Goal: Communication & Community: Answer question/provide support

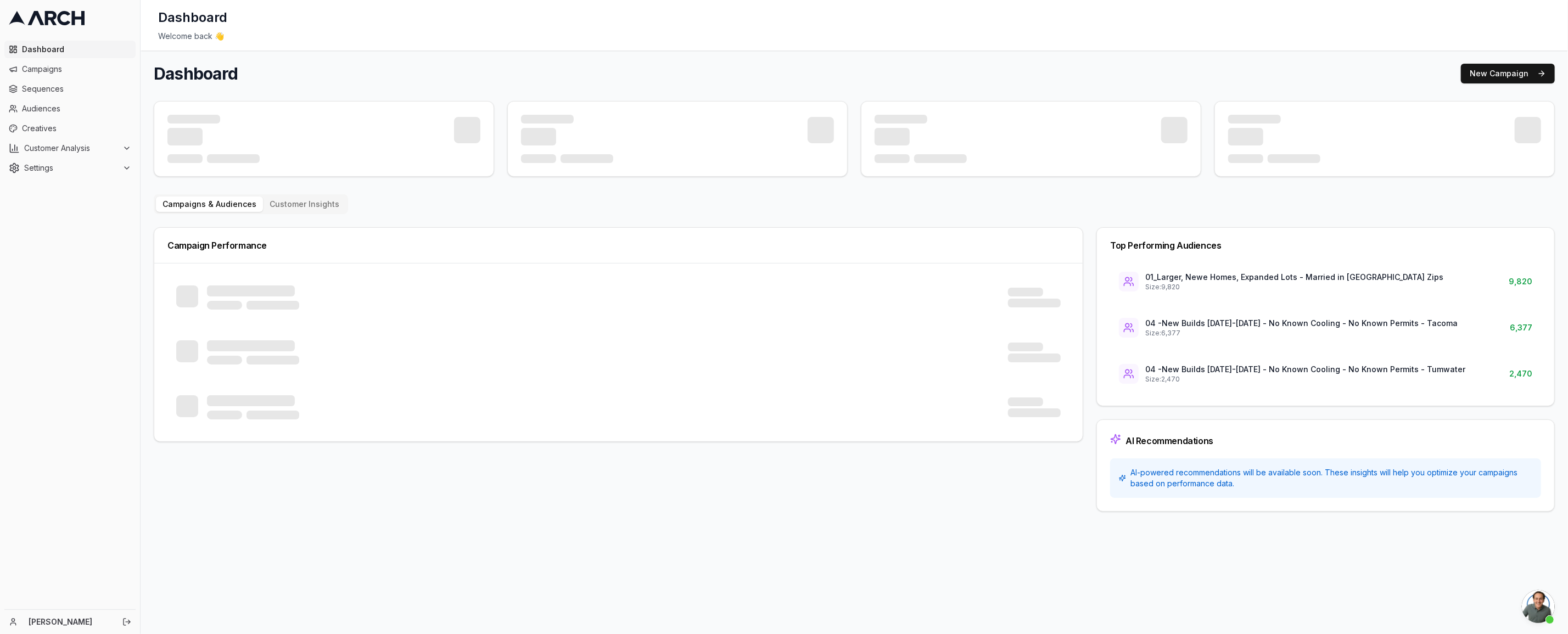
scroll to position [251, 0]
click at [49, 112] on span "Audiences" at bounding box center [77, 109] width 109 height 11
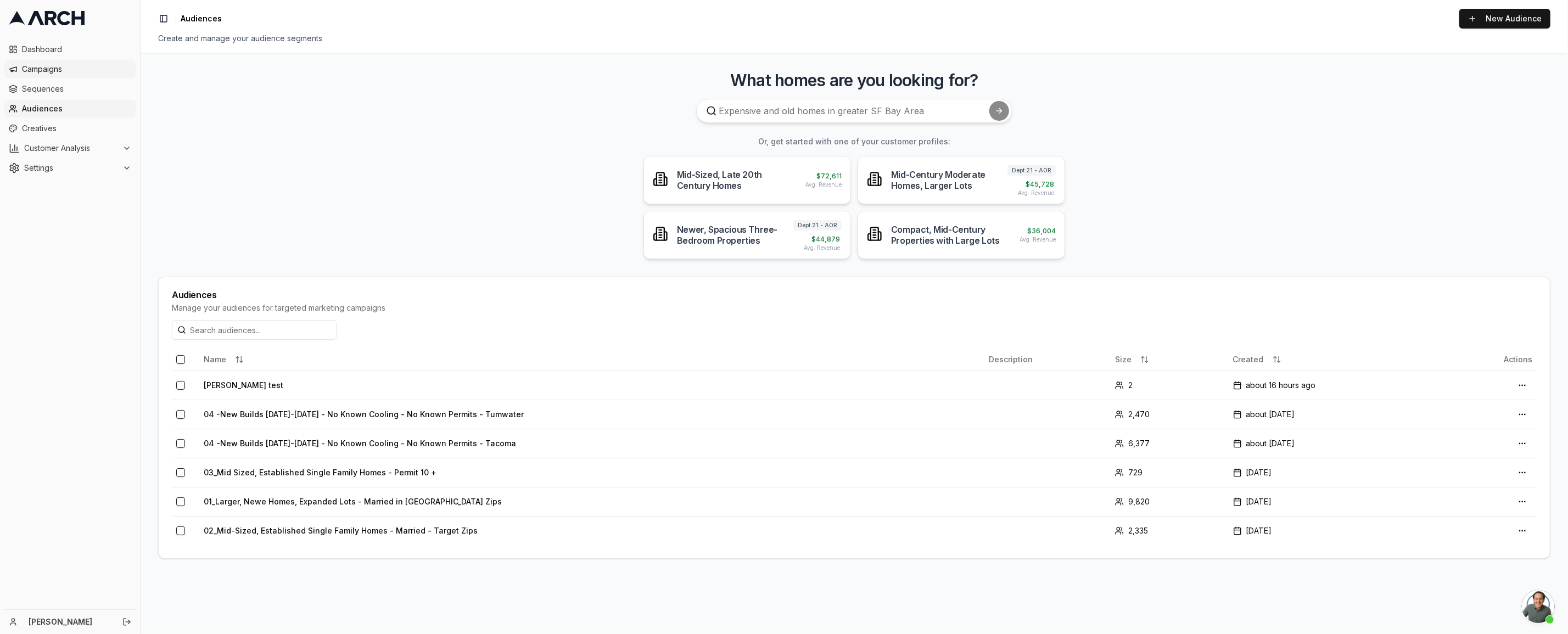
scroll to position [251, 0]
click at [47, 147] on span "Customer Analysis" at bounding box center [71, 148] width 94 height 11
click at [65, 178] on span "Customer Profiles" at bounding box center [72, 183] width 64 height 11
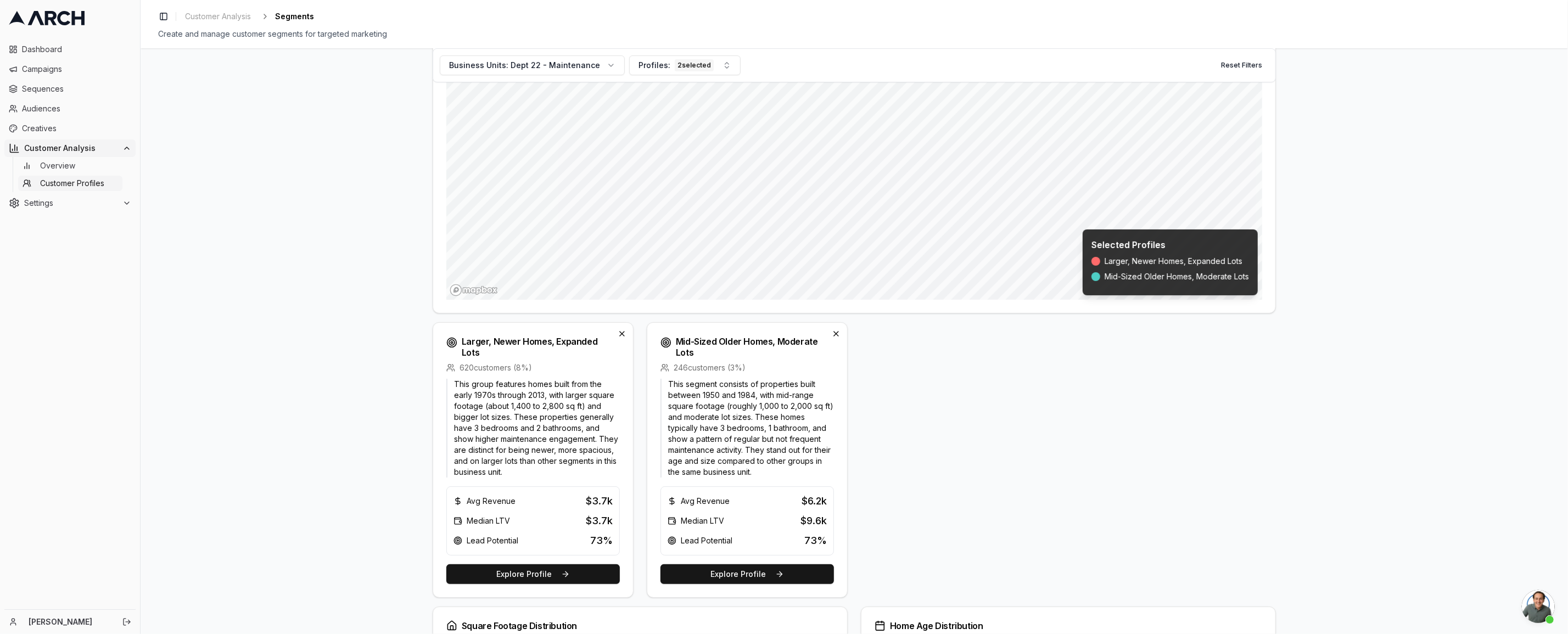
scroll to position [149, 0]
drag, startPoint x: 452, startPoint y: 419, endPoint x: 526, endPoint y: 418, distance: 74.0
click at [498, 417] on p "This group features homes built from the early 1970s through 2013, with larger …" at bounding box center [533, 428] width 173 height 99
drag, startPoint x: 527, startPoint y: 418, endPoint x: 556, endPoint y: 419, distance: 29.0
click at [556, 419] on p "This group features homes built from the early 1970s through 2013, with larger …" at bounding box center [533, 428] width 173 height 99
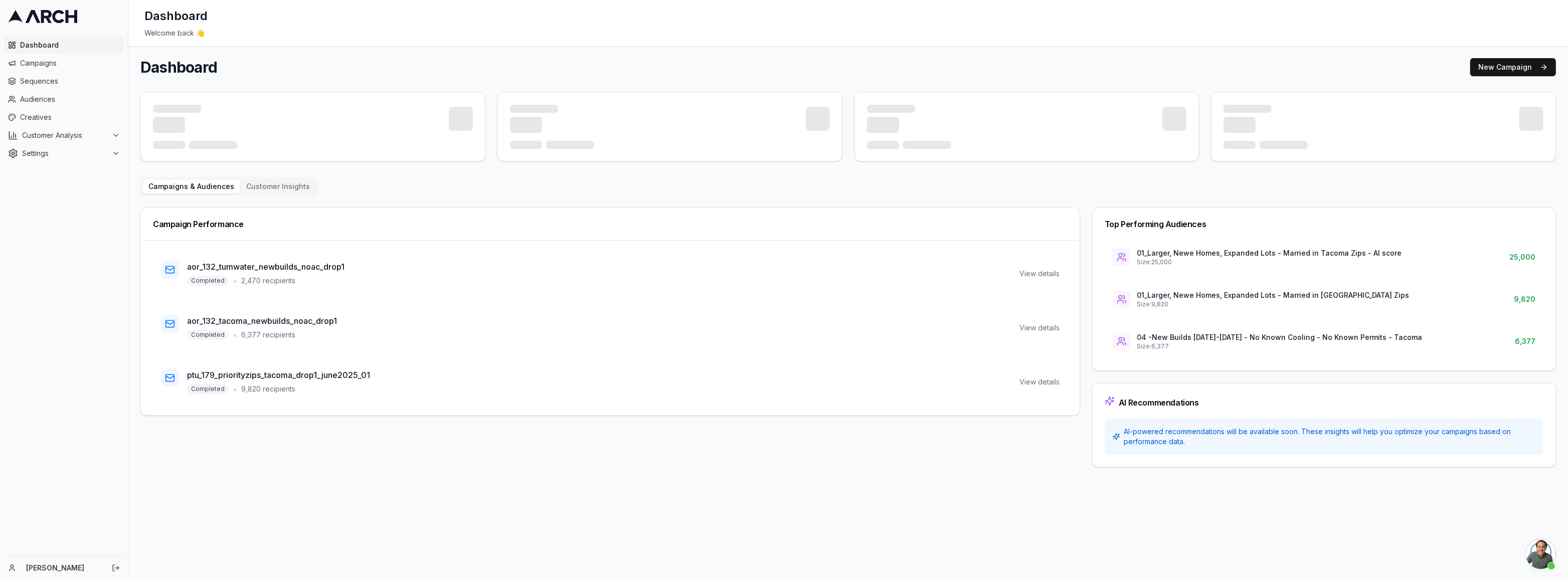
scroll to position [229, 0]
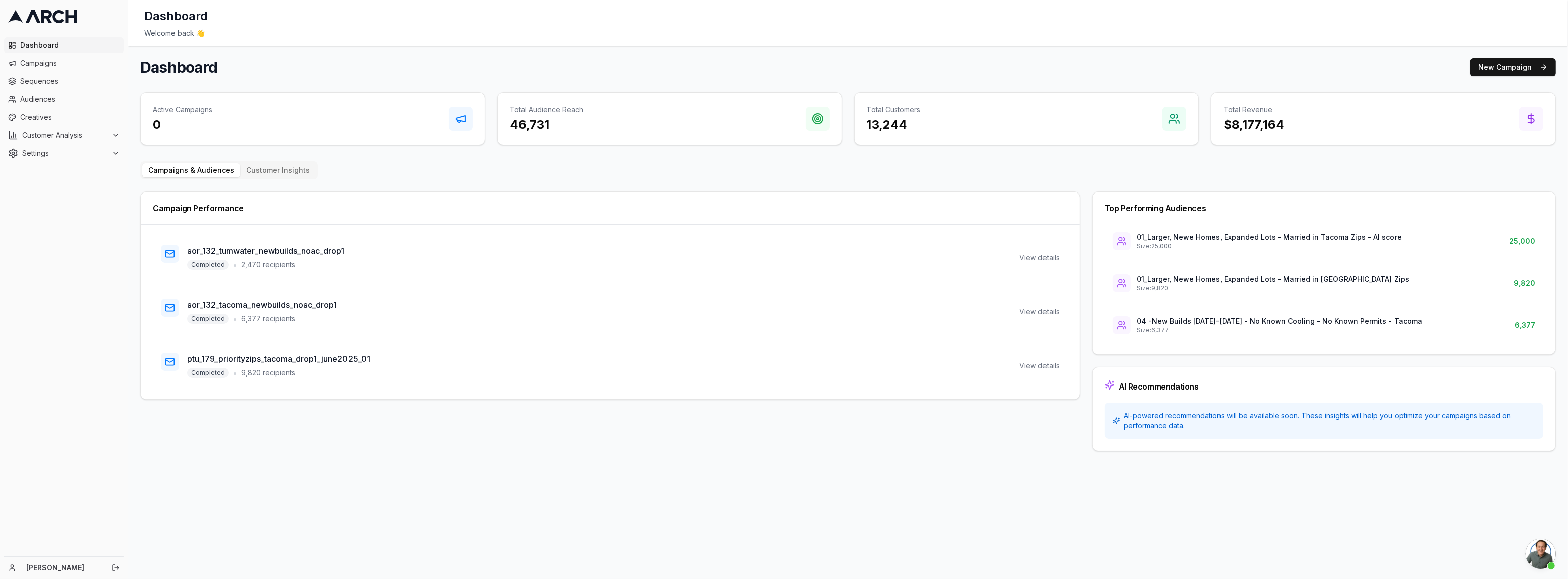
click at [1536, 551] on span "Open chat" at bounding box center [1541, 554] width 30 height 30
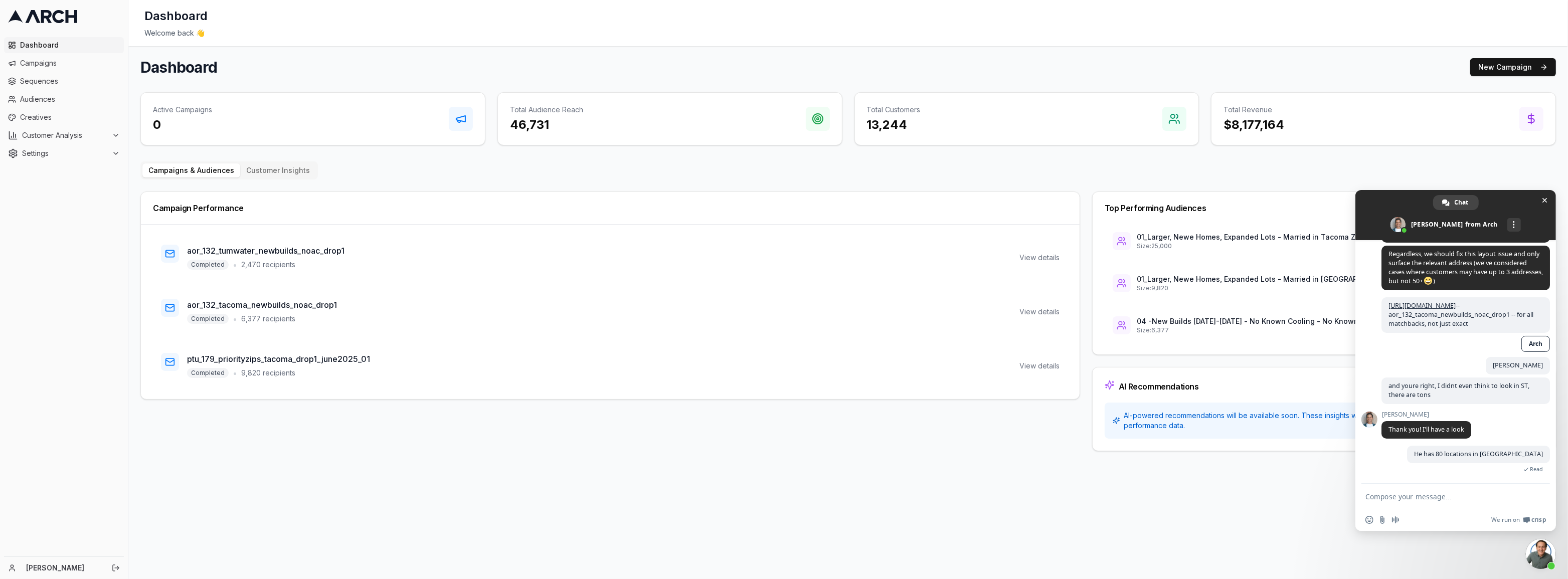
click at [1479, 496] on textarea "Compose your message..." at bounding box center [1446, 496] width 161 height 25
type textarea "I just remembered. Live Ramp"
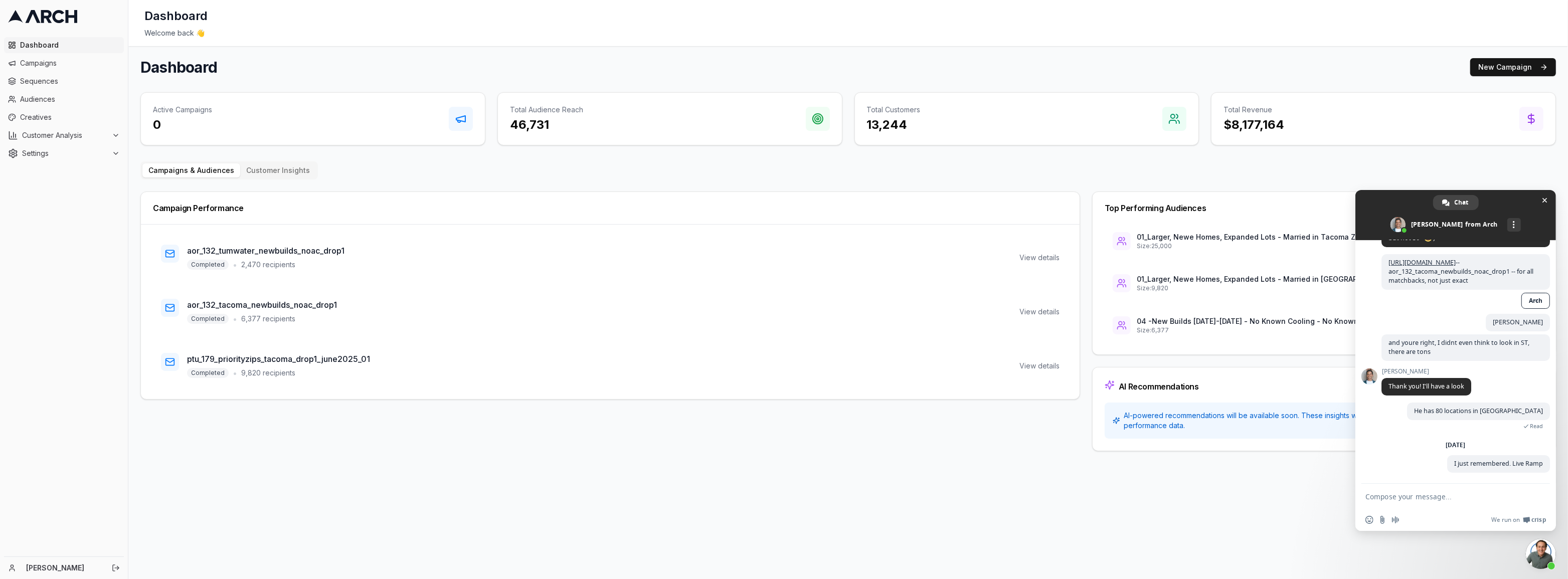
scroll to position [272, 0]
type textarea "r"
paste textarea "[URL][DOMAIN_NAME]"
type textarea "[URL][DOMAIN_NAME]"
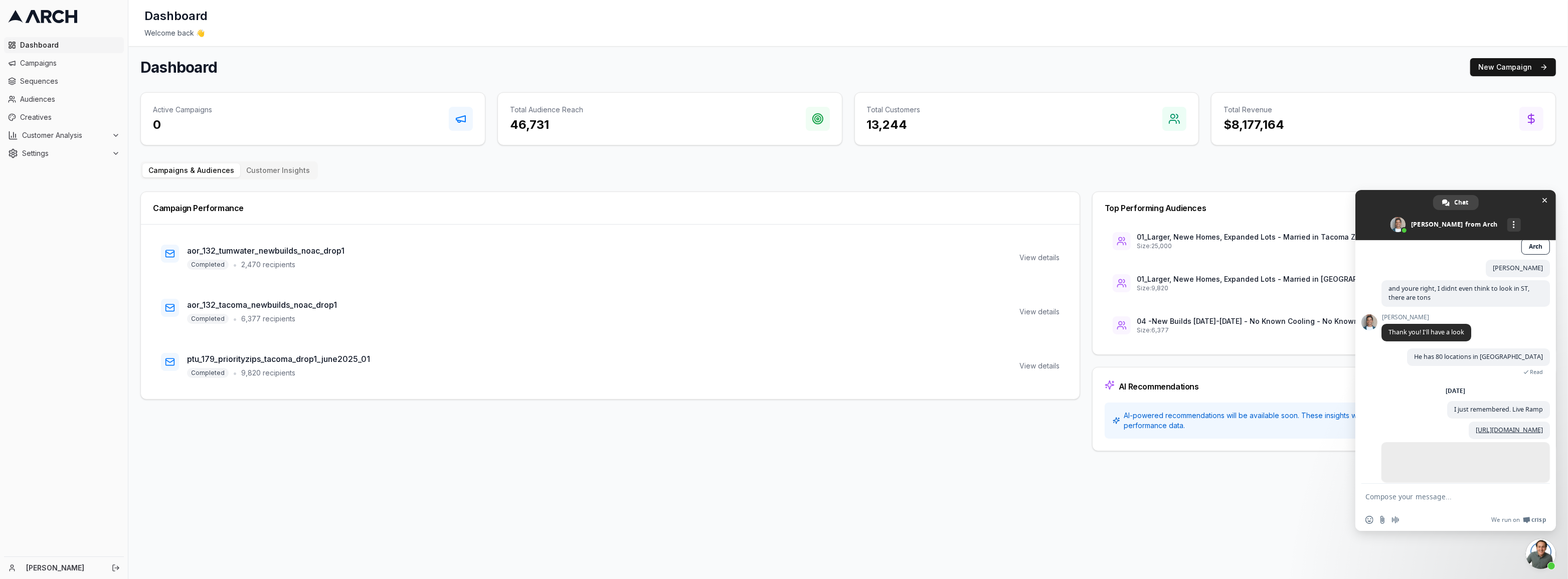
scroll to position [357, 0]
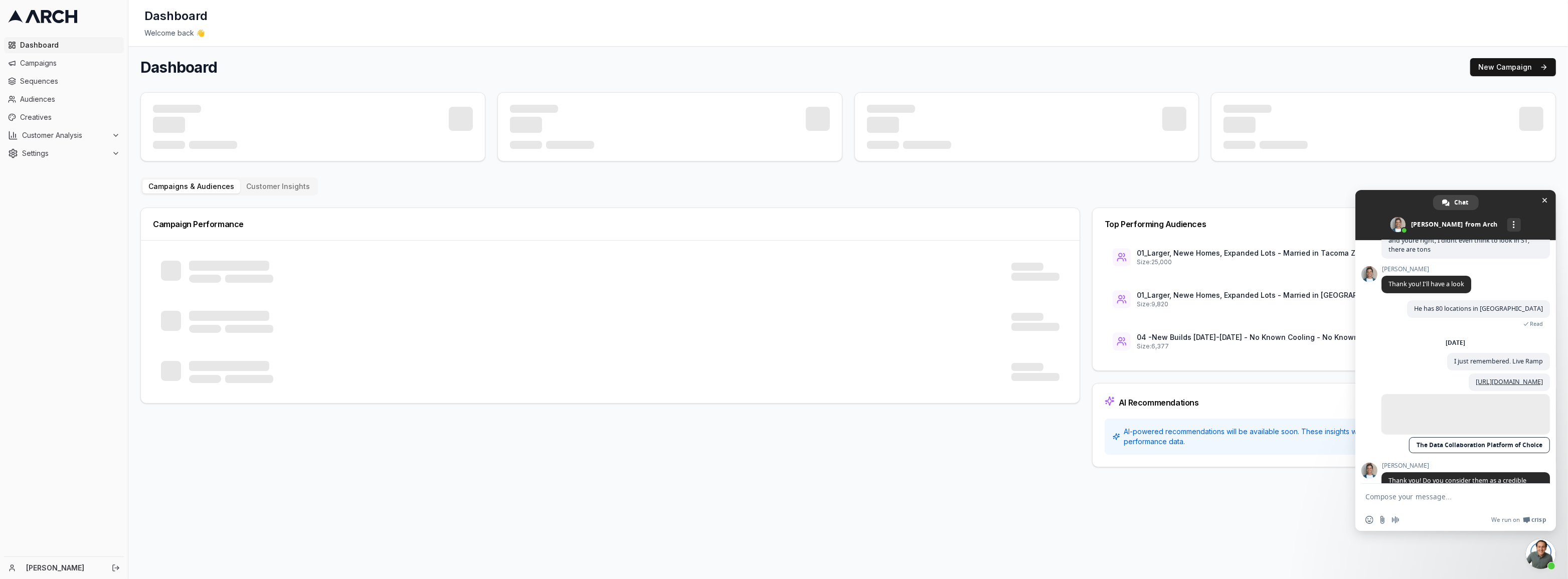
scroll to position [412, 0]
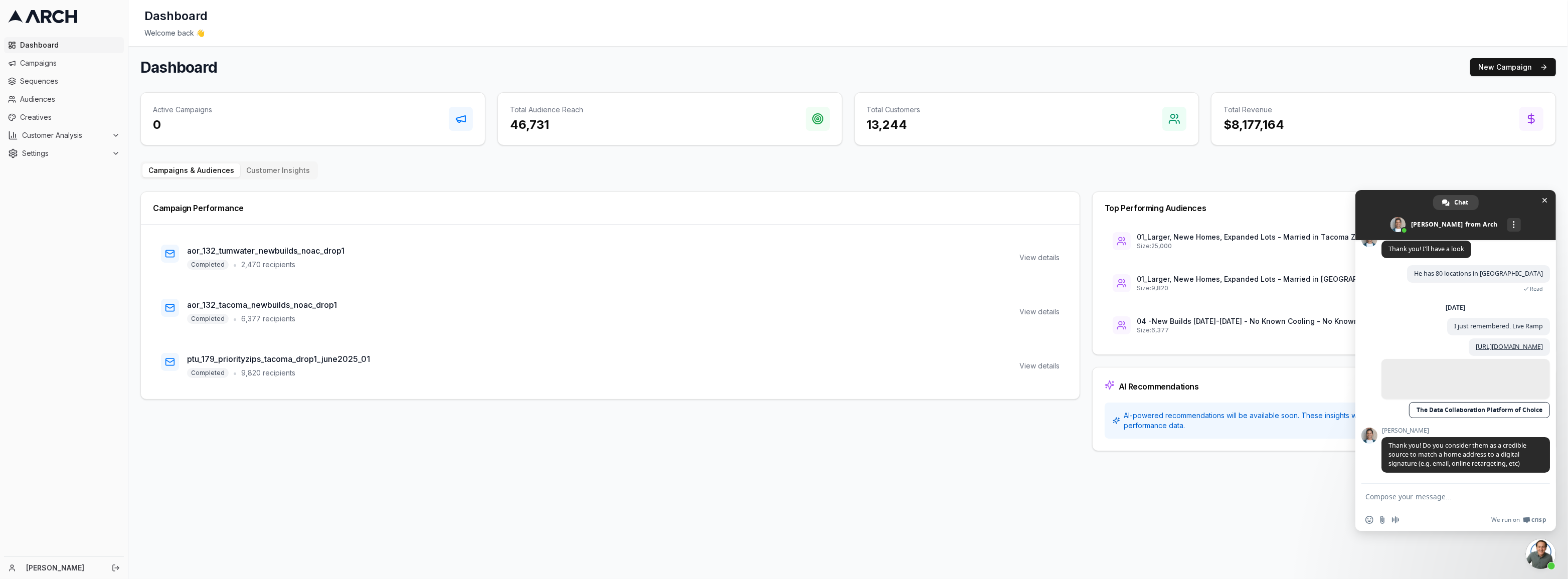
click at [1456, 499] on textarea "Compose your message..." at bounding box center [1446, 496] width 161 height 25
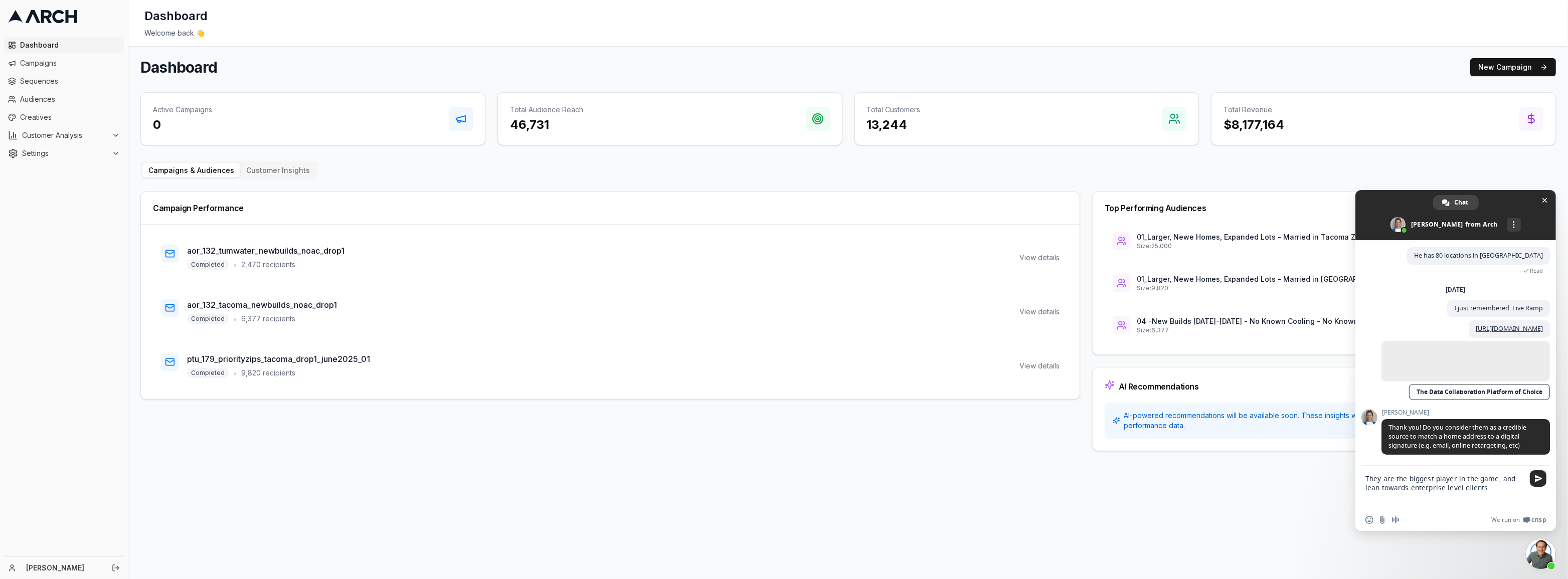
click at [1499, 489] on textarea "They are the biggest player in the game, and lean towards enterprise level clie…" at bounding box center [1446, 487] width 161 height 43
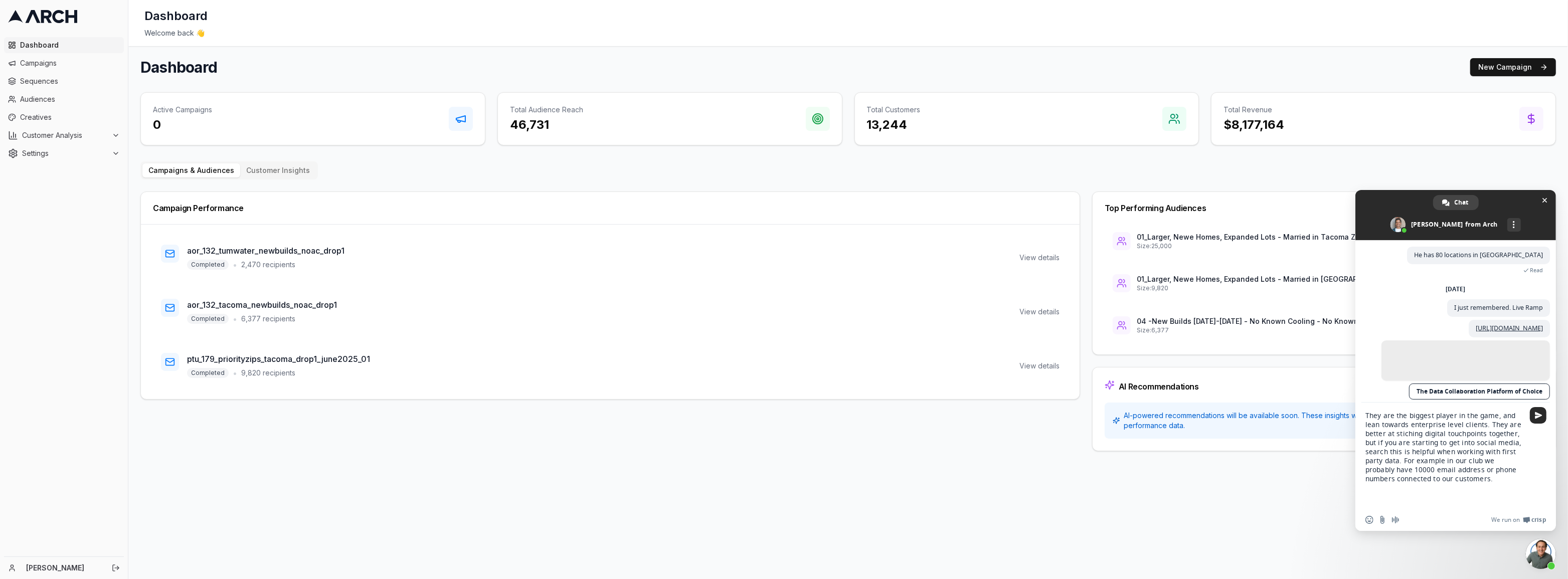
type textarea "They are the biggest player in the game, and lean towards enterprise level clie…"
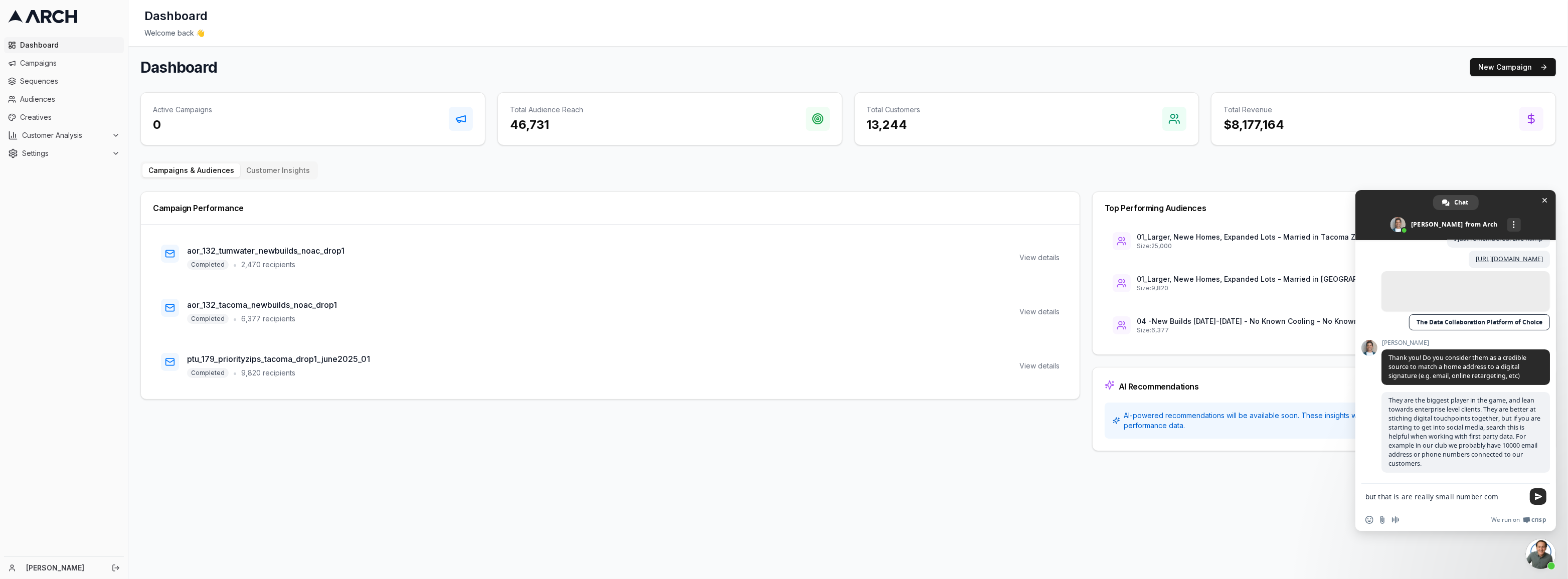
scroll to position [512, 0]
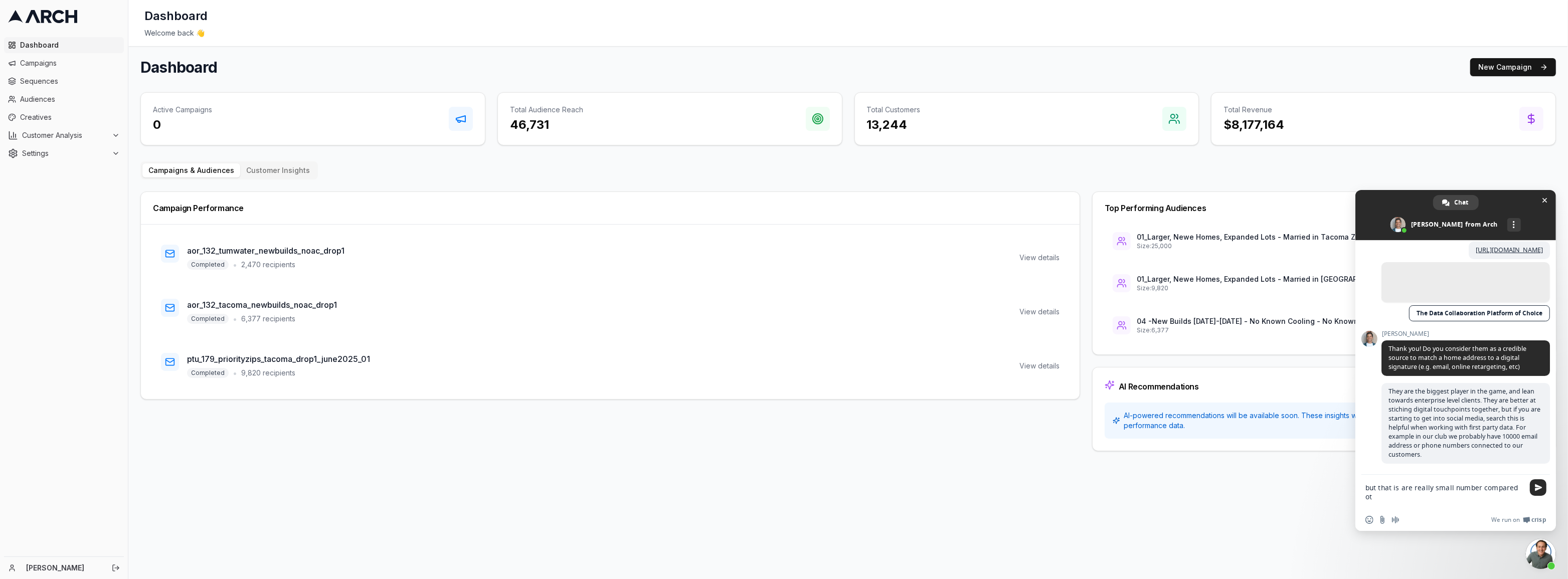
click at [1465, 489] on textarea "but that is are really small number compared ot" at bounding box center [1446, 492] width 161 height 34
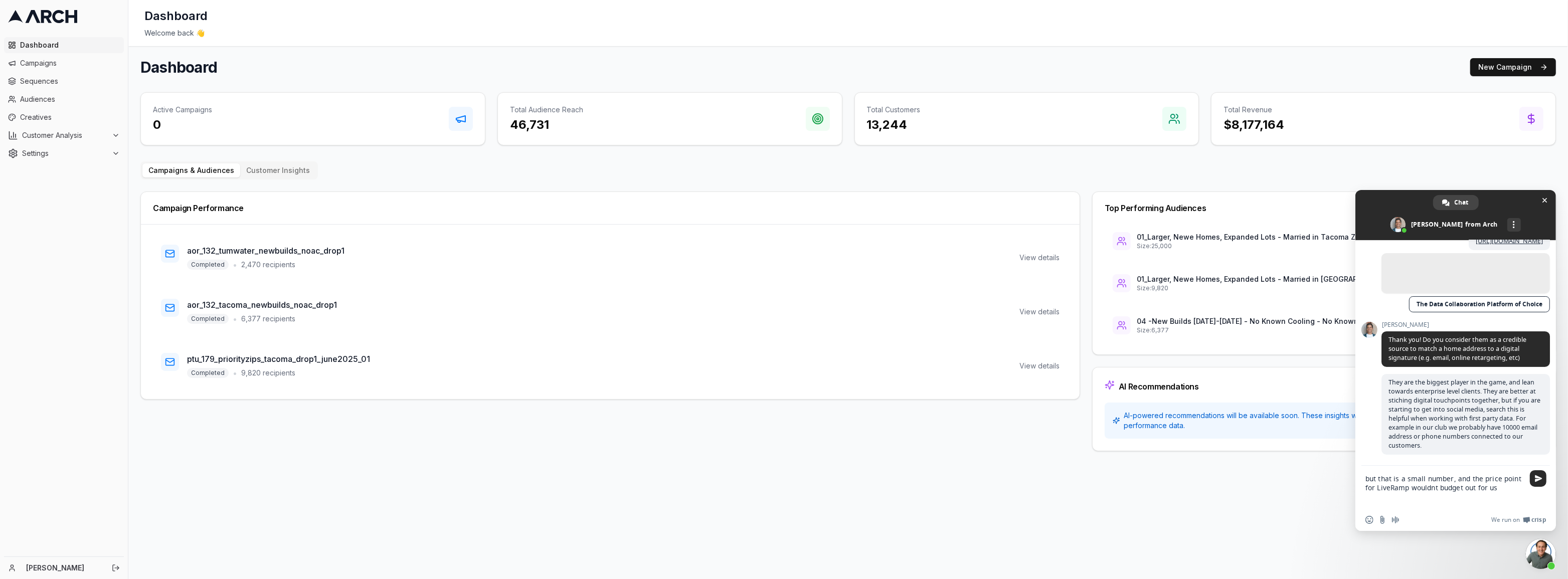
type textarea "but that is a small number, and the price point for LiveRamp wouldnt budget out…"
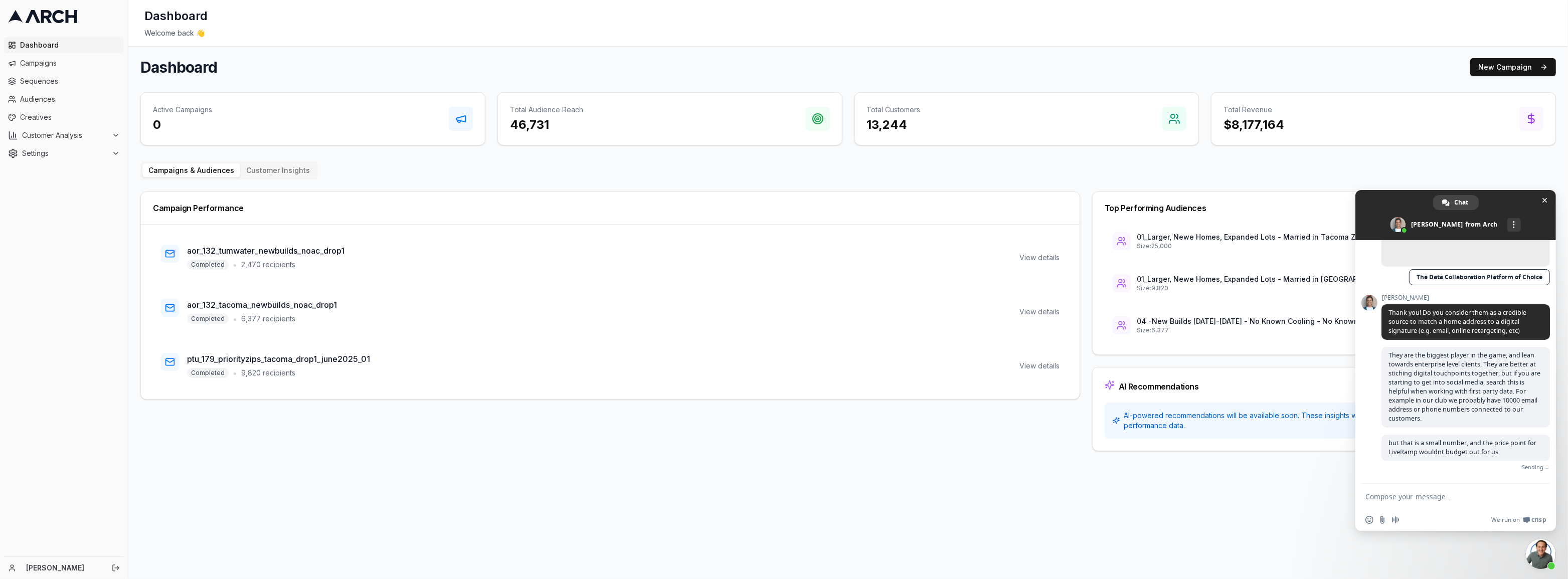
scroll to position [534, 0]
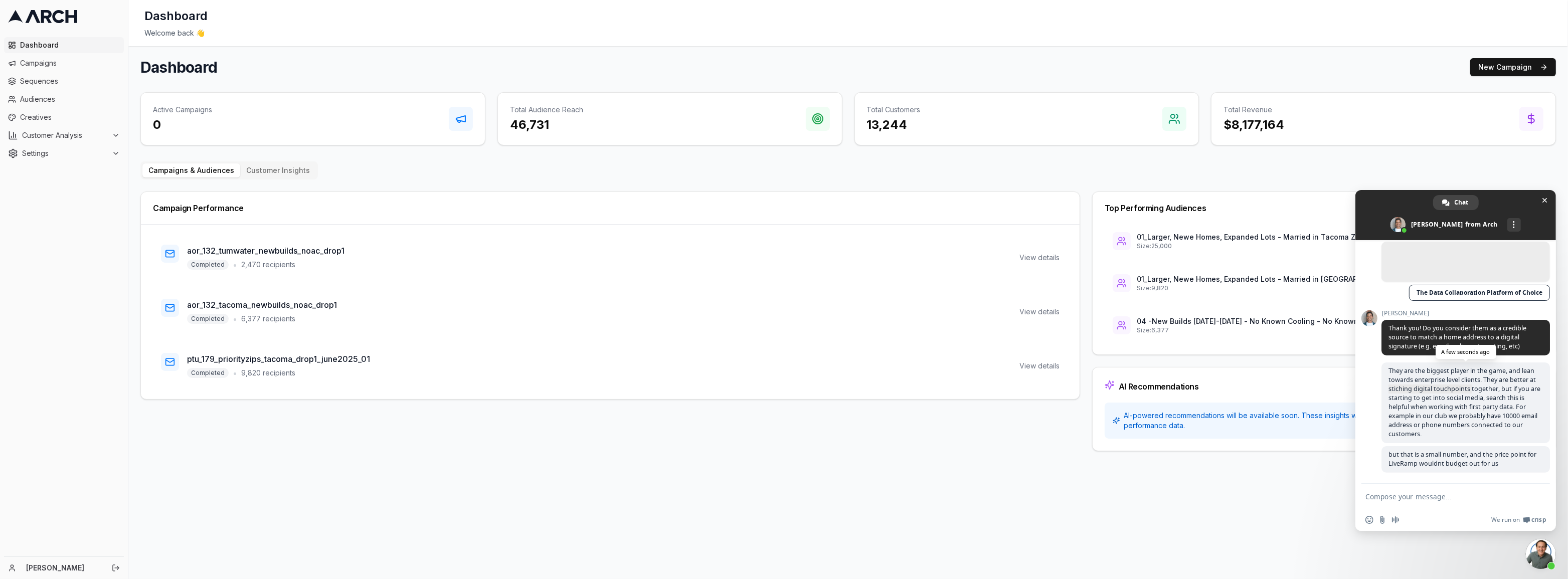
drag, startPoint x: 1387, startPoint y: 388, endPoint x: 1485, endPoint y: 387, distance: 98.0
click at [1472, 387] on span "They are the biggest player in the game, and lean towards enterprise level clie…" at bounding box center [1466, 403] width 169 height 81
drag, startPoint x: 1387, startPoint y: 399, endPoint x: 1513, endPoint y: 399, distance: 126.0
click at [1513, 399] on span "They are the biggest player in the game, and lean towards enterprise level clie…" at bounding box center [1466, 403] width 169 height 81
drag, startPoint x: 1493, startPoint y: 416, endPoint x: 1441, endPoint y: 421, distance: 52.2
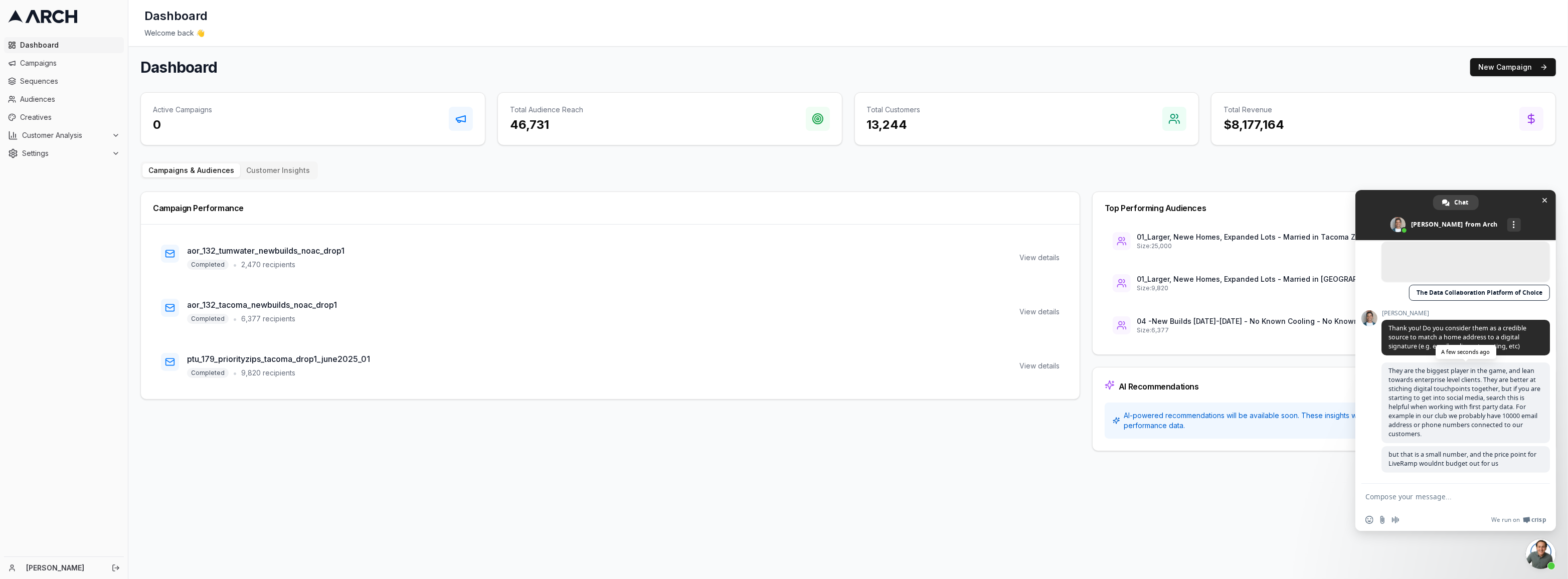
click at [1493, 416] on span "They are the biggest player in the game, and lean towards enterprise level clie…" at bounding box center [1465, 402] width 152 height 72
drag, startPoint x: 1416, startPoint y: 410, endPoint x: 1499, endPoint y: 413, distance: 83.1
click at [1491, 409] on span "They are the biggest player in the game, and lean towards enterprise level clie…" at bounding box center [1465, 402] width 152 height 72
click at [1499, 415] on span "They are the biggest player in the game, and lean towards enterprise level clie…" at bounding box center [1465, 402] width 152 height 72
click at [1390, 424] on span "They are the biggest player in the game, and lean towards enterprise level clie…" at bounding box center [1465, 402] width 152 height 72
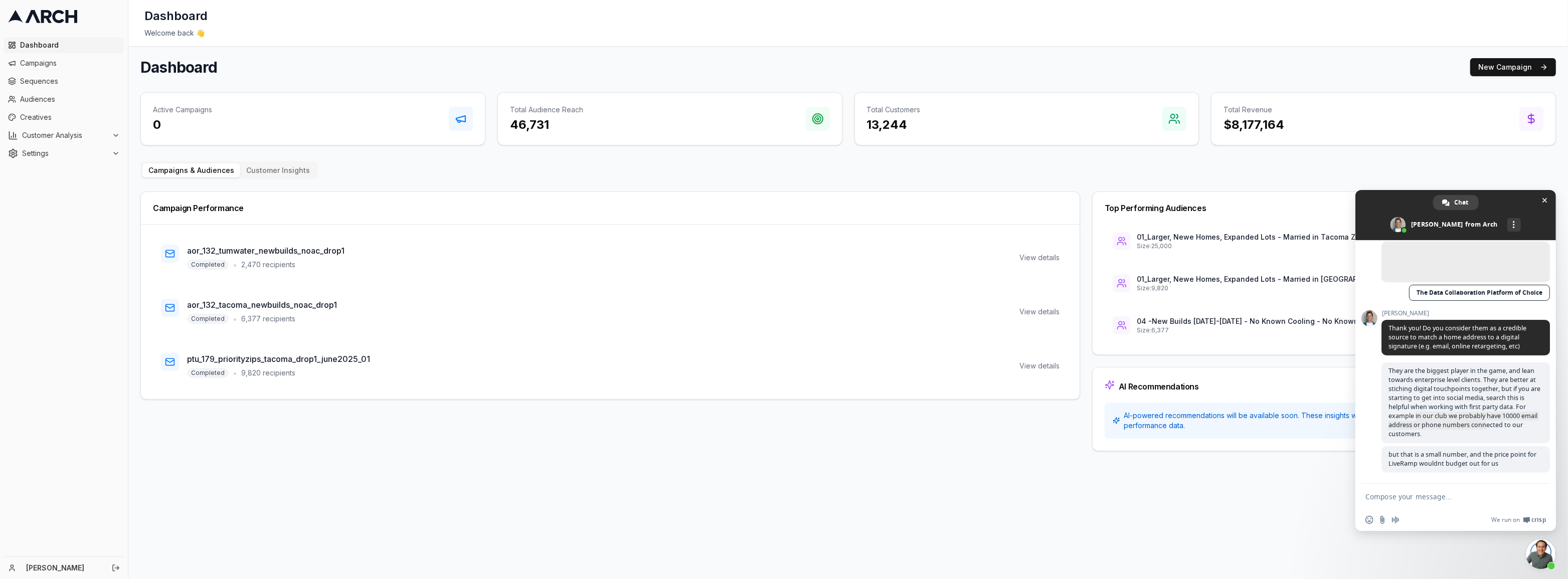
drag, startPoint x: 1409, startPoint y: 418, endPoint x: 1481, endPoint y: 444, distance: 76.6
click at [1484, 431] on span "They are the biggest player in the game, and lean towards enterprise level clie…" at bounding box center [1466, 403] width 169 height 81
click at [1481, 444] on div "They are the biggest player in the game, and lean towards enterprise level clie…" at bounding box center [1466, 405] width 169 height 84
